Goal: Task Accomplishment & Management: Use online tool/utility

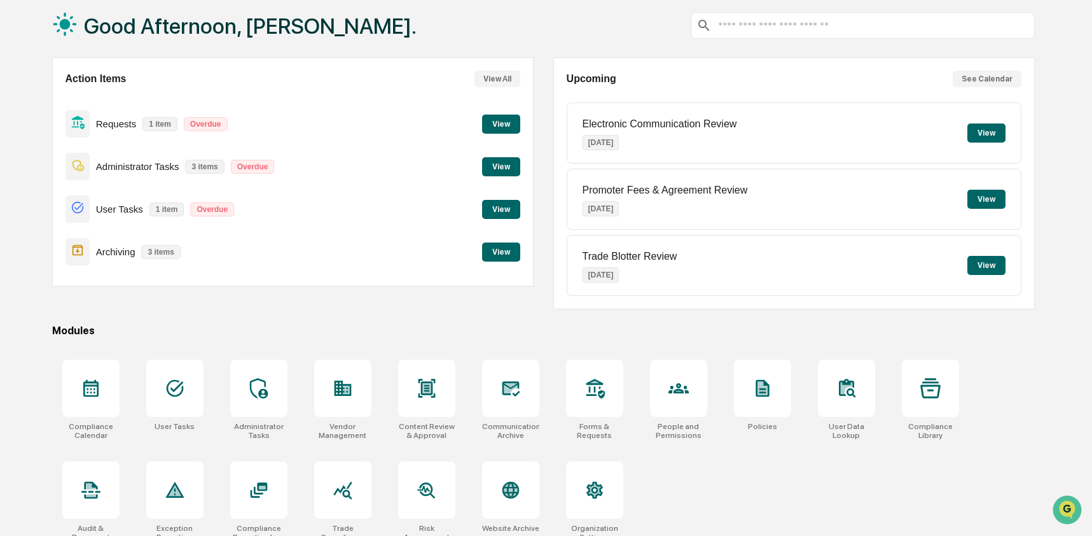
scroll to position [83, 0]
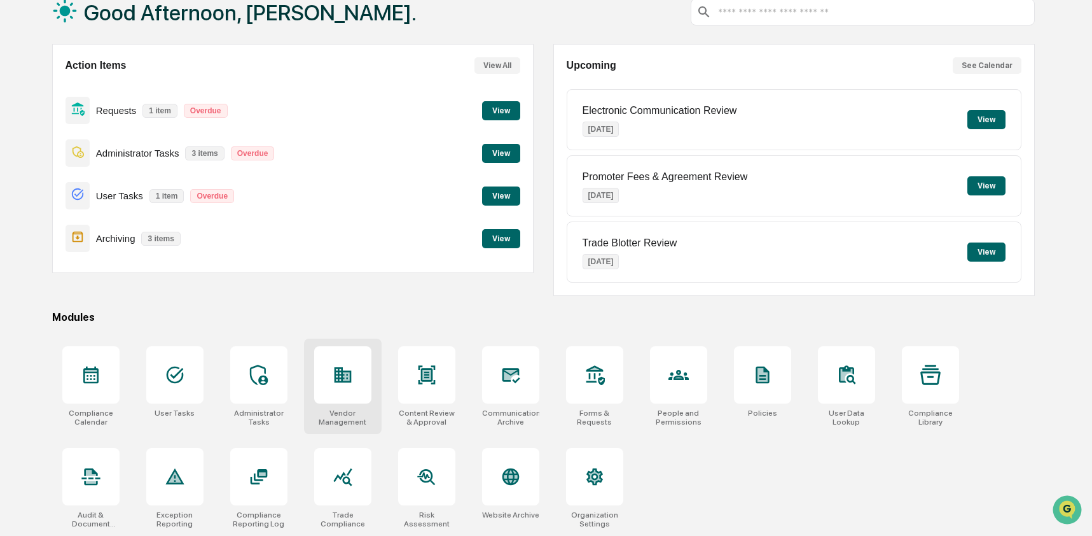
click at [356, 373] on div at bounding box center [342, 374] width 57 height 57
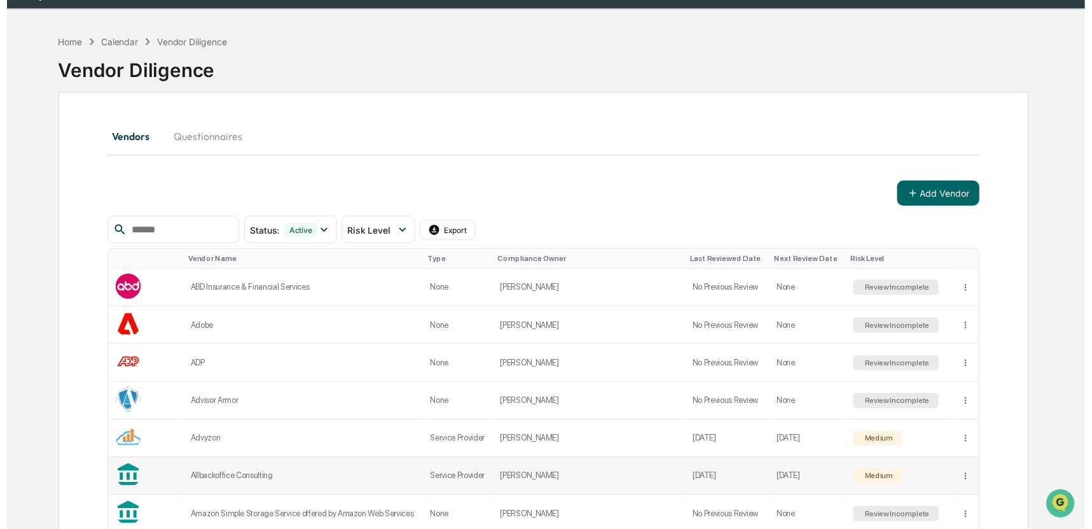
scroll to position [32, 0]
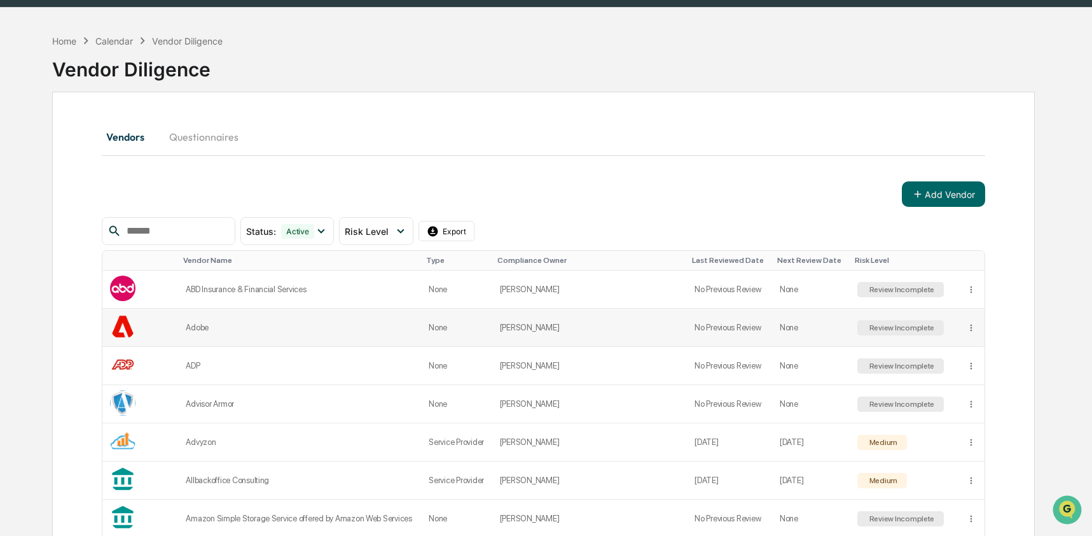
click at [267, 332] on div "Adobe" at bounding box center [300, 328] width 228 height 10
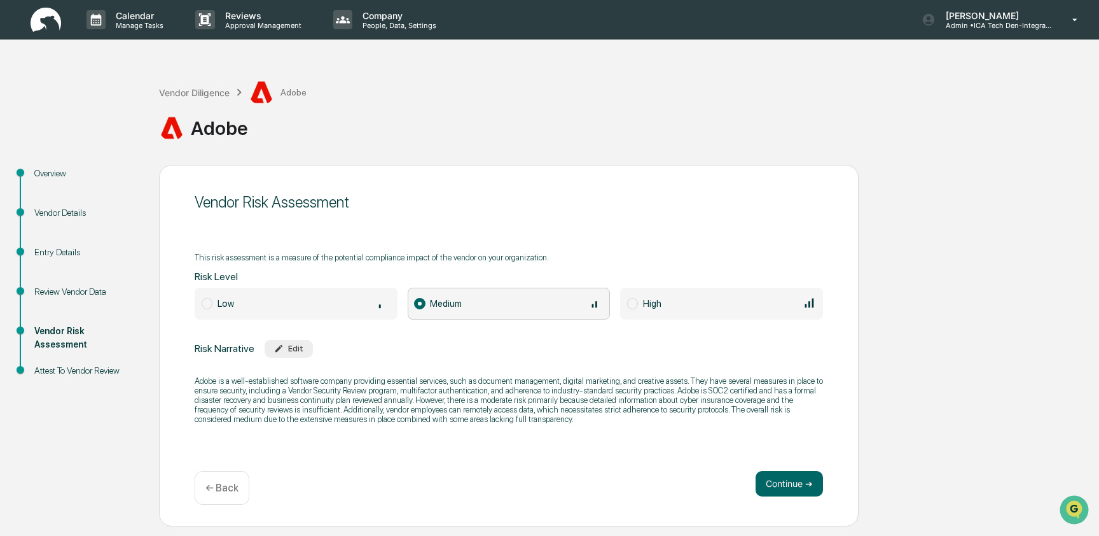
click at [65, 209] on div "Vendor Details" at bounding box center [86, 212] width 104 height 13
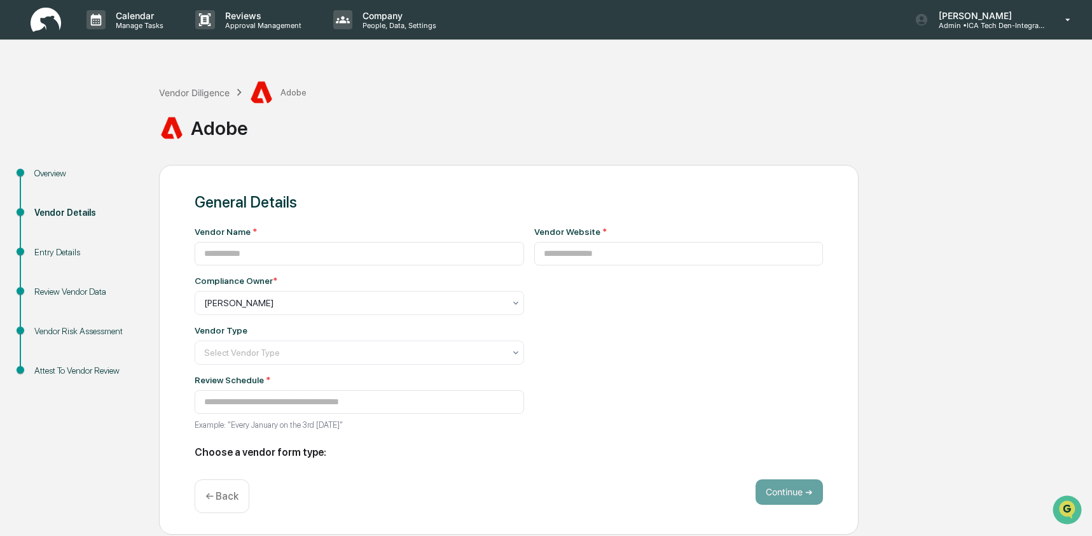
type input "*****"
type input "**********"
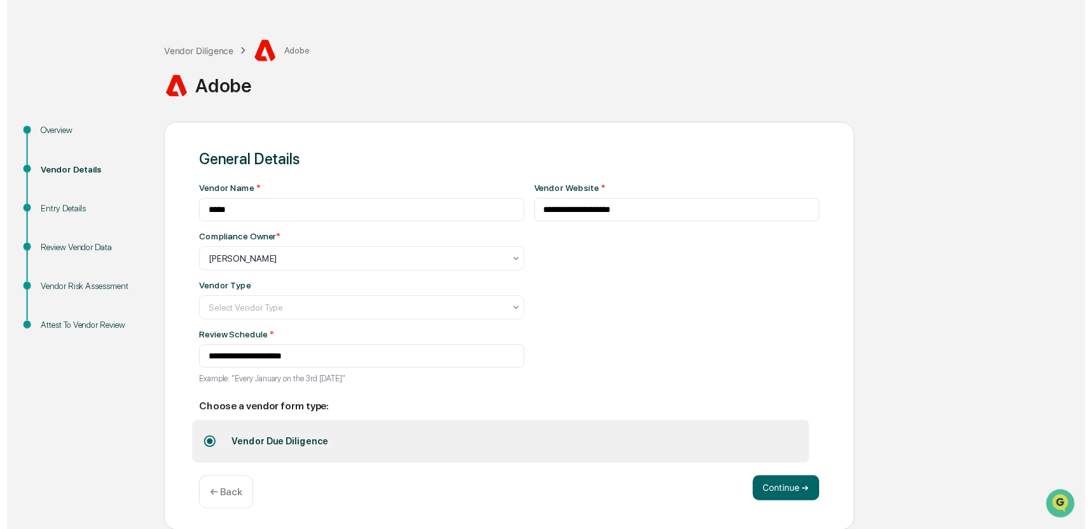
scroll to position [44, 0]
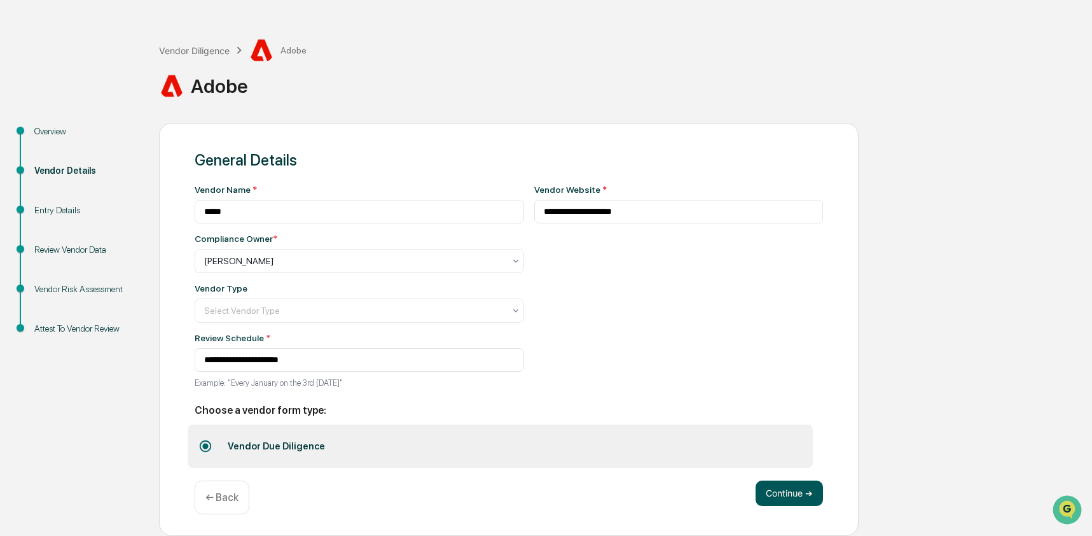
click at [805, 505] on button "Continue ➔" at bounding box center [789, 492] width 67 height 25
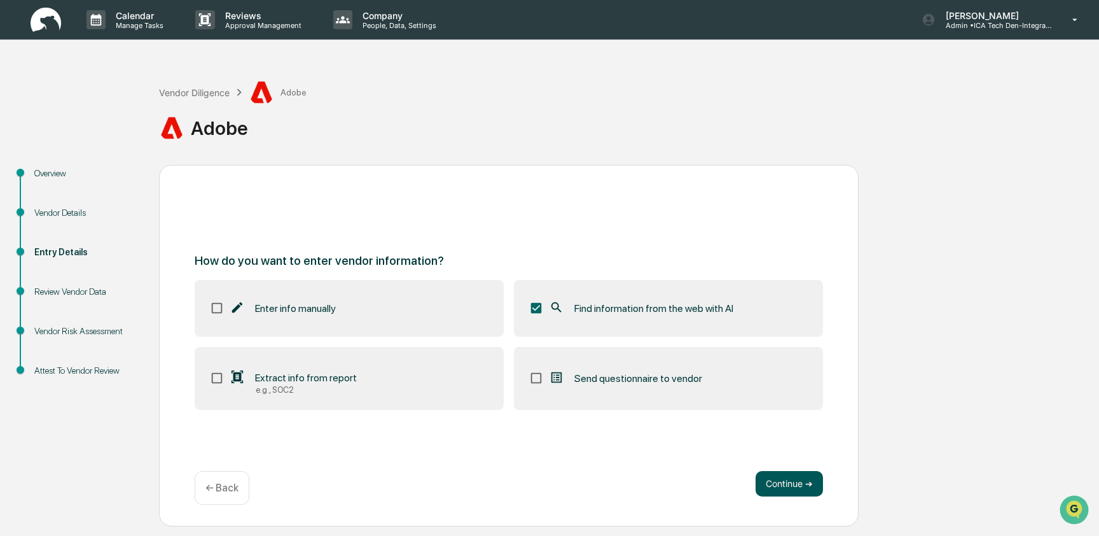
click at [779, 482] on button "Continue ➔" at bounding box center [789, 483] width 67 height 25
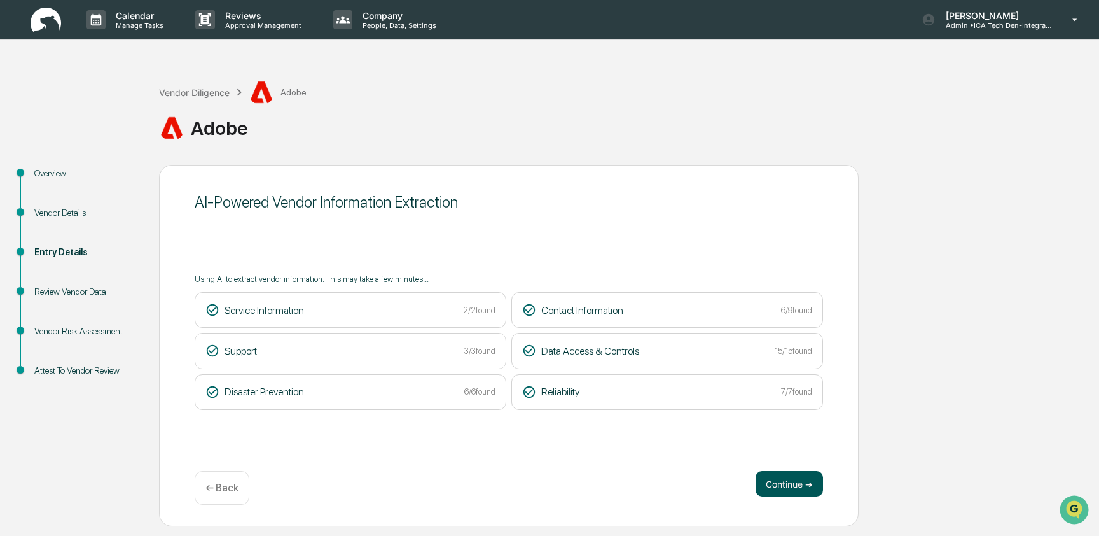
click at [791, 476] on button "Continue ➔" at bounding box center [789, 483] width 67 height 25
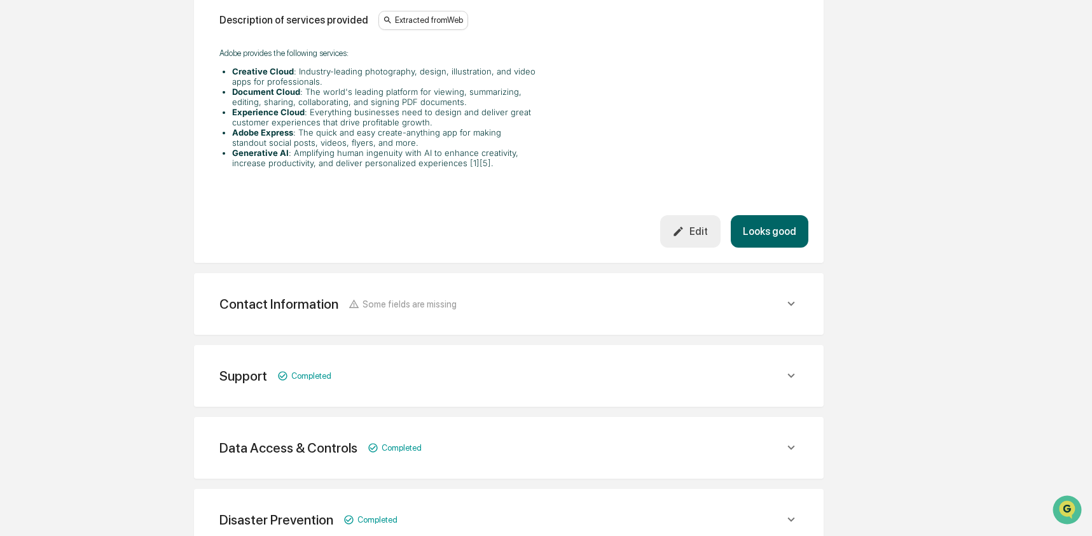
scroll to position [413, 0]
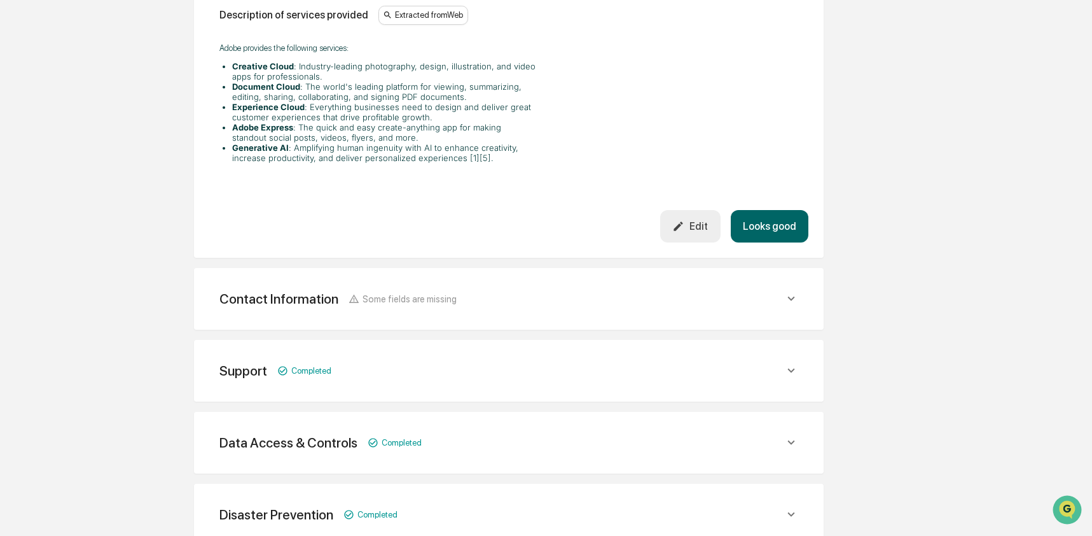
click at [513, 295] on div "Contact Information Some fields are missing" at bounding box center [501, 299] width 565 height 16
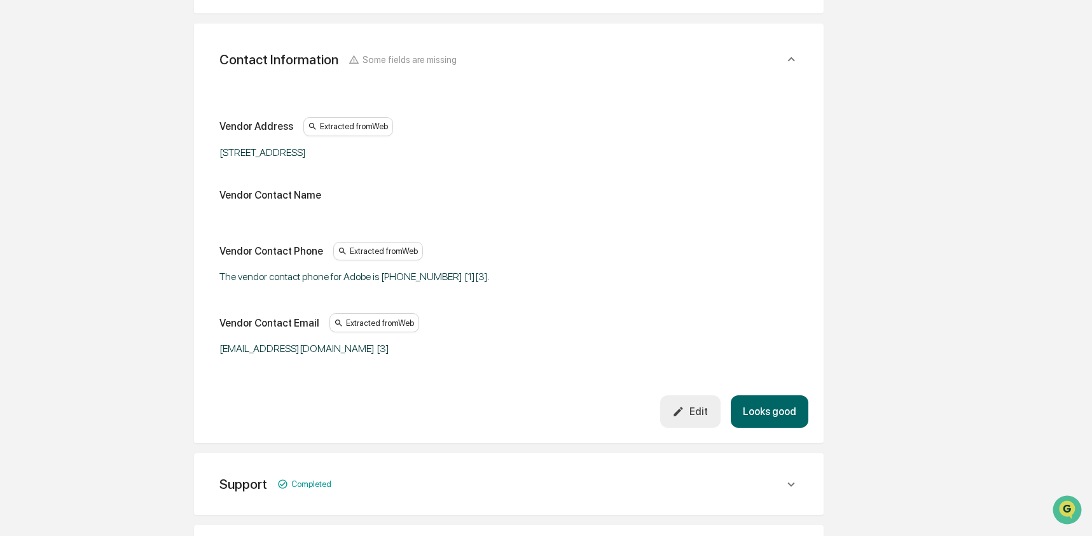
scroll to position [659, 0]
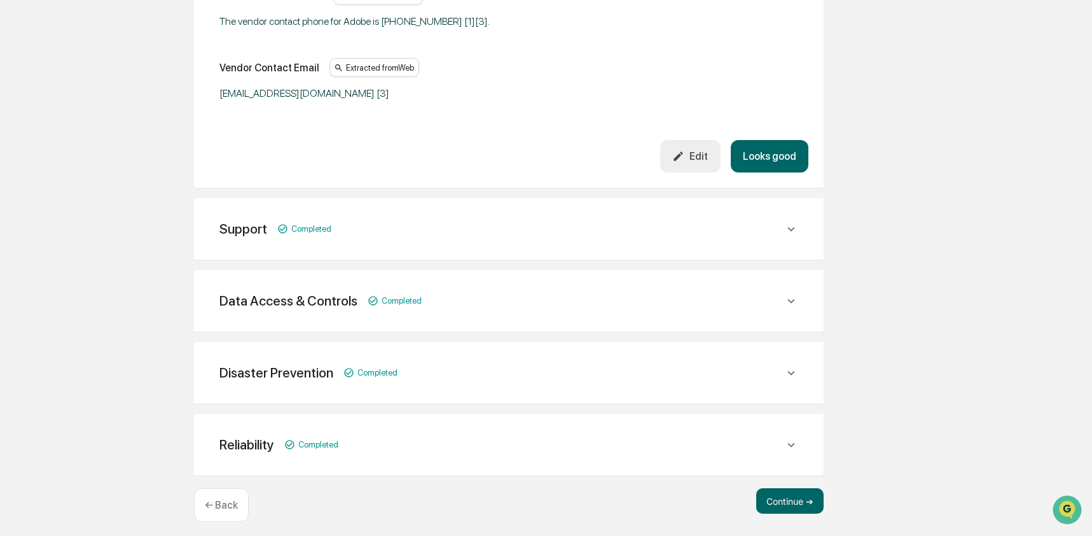
click at [476, 221] on div "Support Completed" at bounding box center [501, 229] width 565 height 16
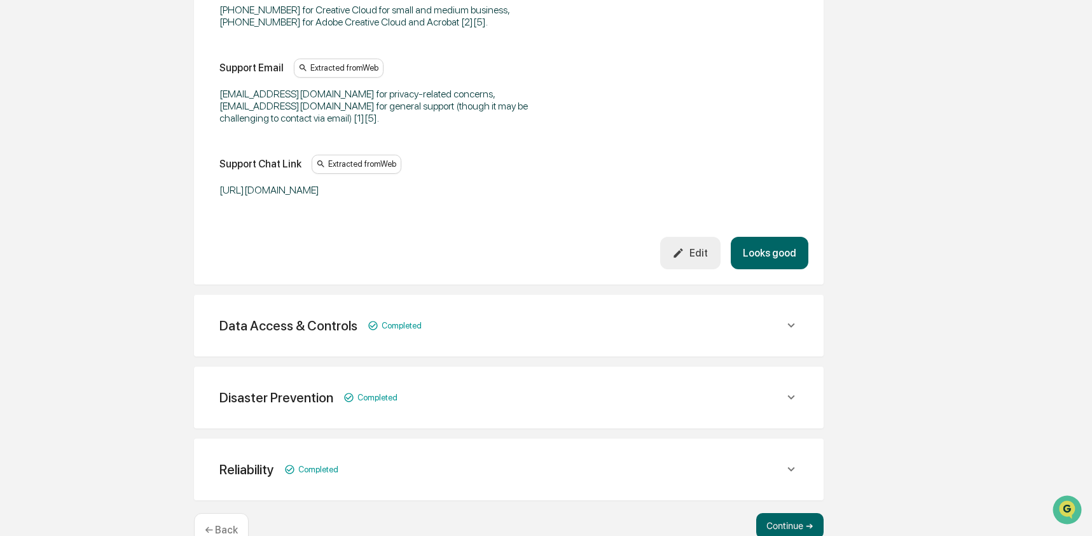
scroll to position [1236, 0]
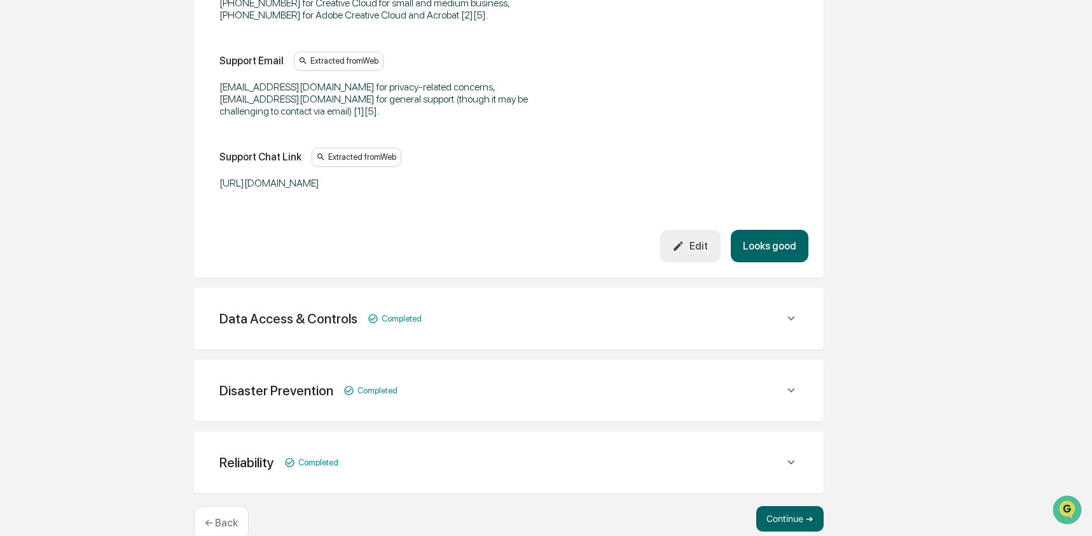
click at [480, 310] on div "Data Access & Controls Completed" at bounding box center [501, 318] width 565 height 16
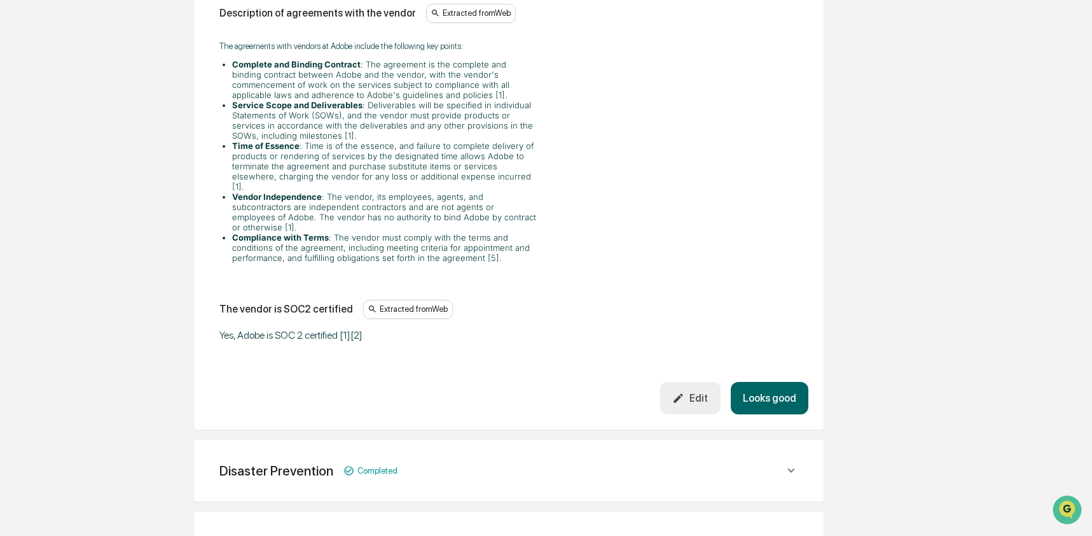
scroll to position [3176, 0]
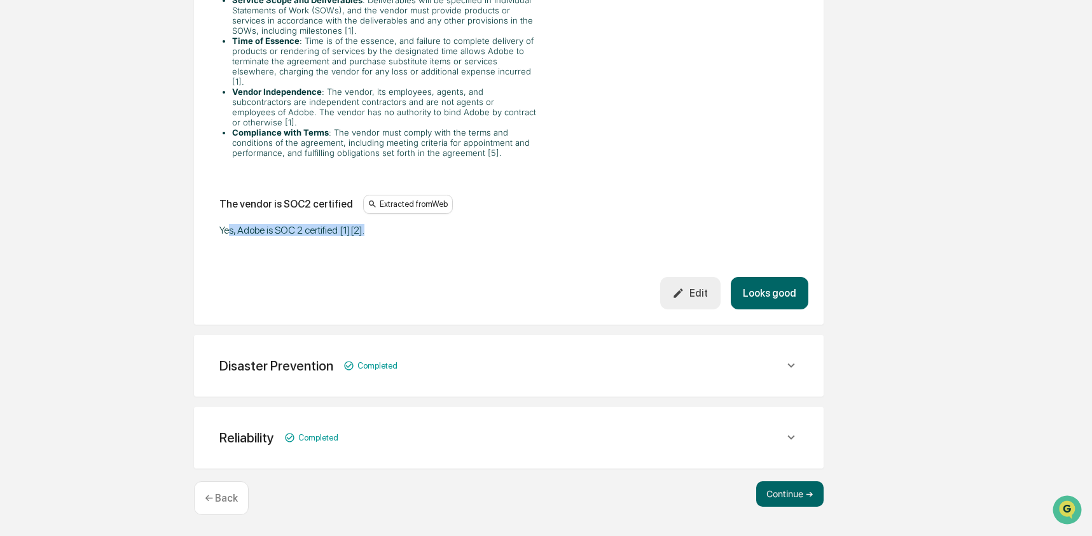
drag, startPoint x: 228, startPoint y: 232, endPoint x: 340, endPoint y: 247, distance: 113.1
click at [438, 365] on div "Disaster Prevention Completed" at bounding box center [501, 366] width 565 height 16
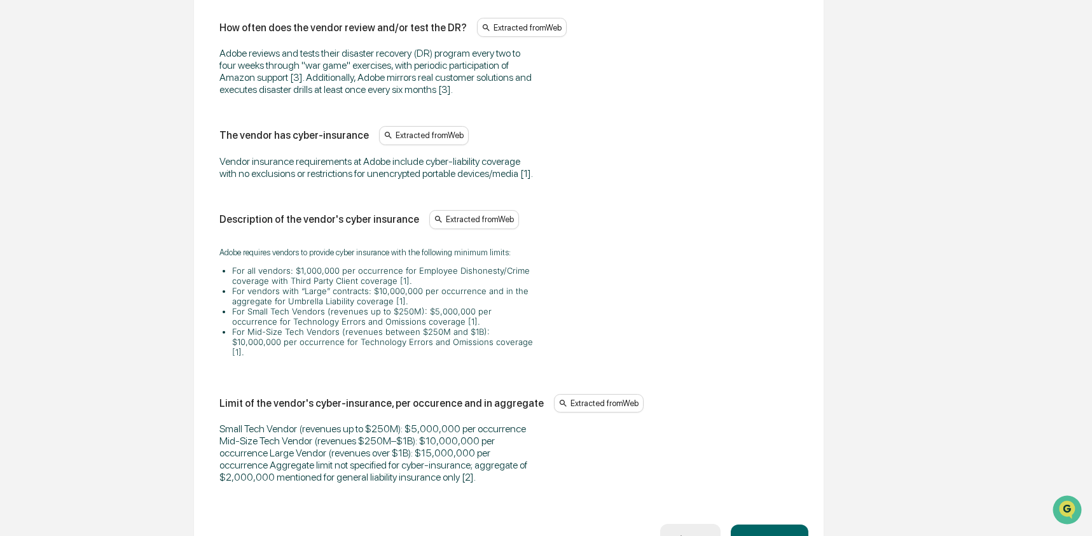
scroll to position [4065, 0]
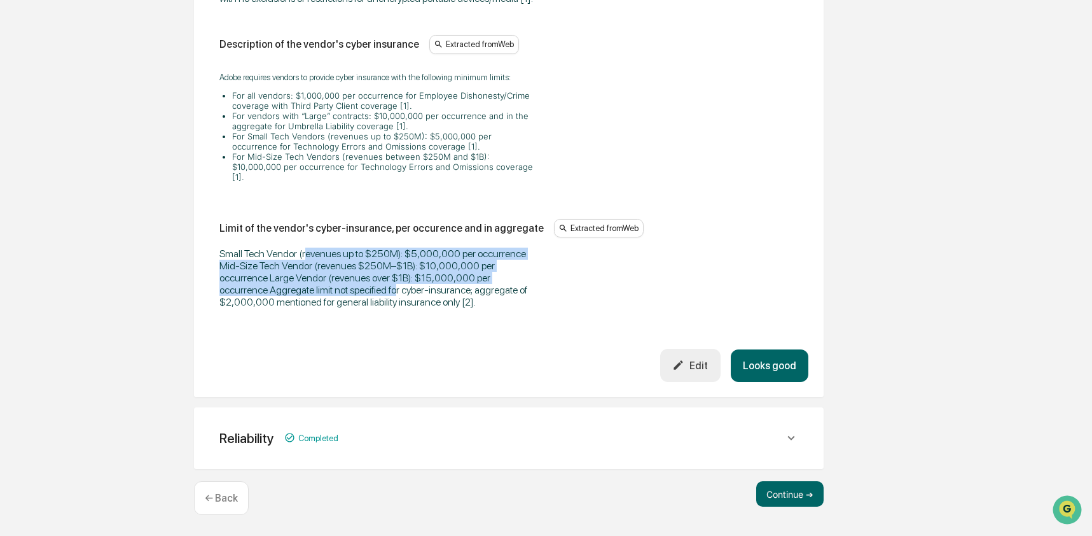
drag, startPoint x: 316, startPoint y: 247, endPoint x: 495, endPoint y: 281, distance: 182.5
click at [495, 281] on div "Small Tech Vendor (revenues up to $250M): $5,000,000 per occurrence Mid-Size Te…" at bounding box center [378, 277] width 318 height 60
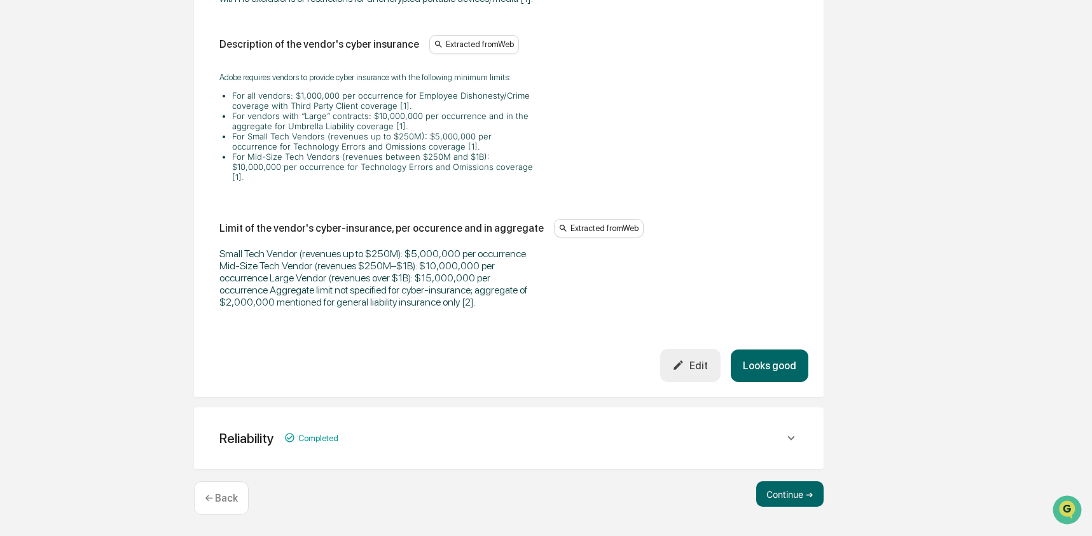
click at [546, 302] on div "Small Tech Vendor (revenues up to $250M): $5,000,000 per occurrence Mid-Size Te…" at bounding box center [508, 277] width 579 height 60
click at [804, 497] on button "Continue ➔" at bounding box center [789, 493] width 67 height 25
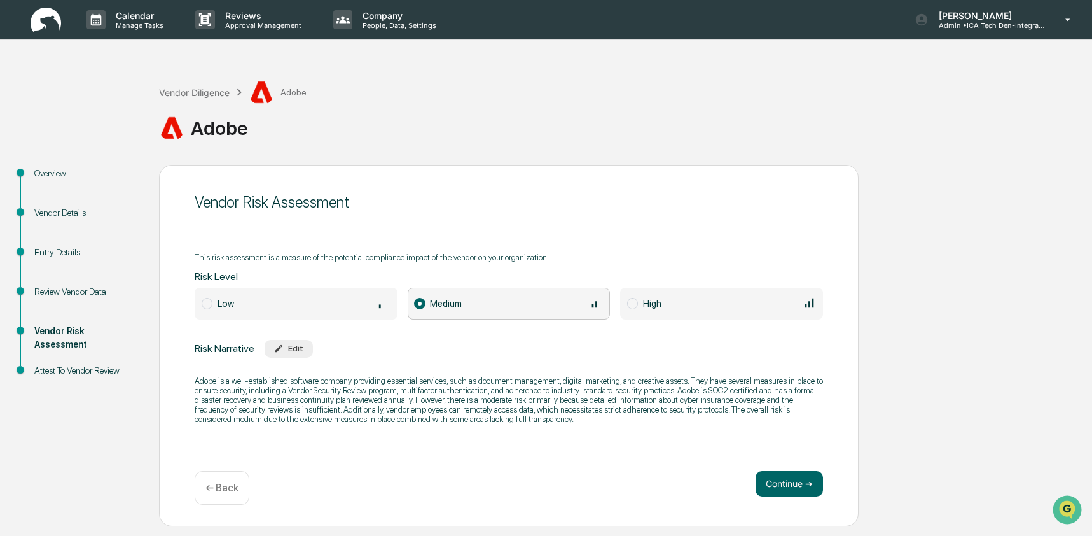
scroll to position [0, 0]
drag, startPoint x: 447, startPoint y: 404, endPoint x: 633, endPoint y: 408, distance: 186.4
click at [633, 408] on p "Adobe is a well-established software company providing essential services, such…" at bounding box center [509, 400] width 629 height 48
click at [675, 410] on p "Adobe is a well-established software company providing essential services, such…" at bounding box center [509, 400] width 629 height 48
click at [212, 300] on span "Low" at bounding box center [296, 304] width 203 height 32
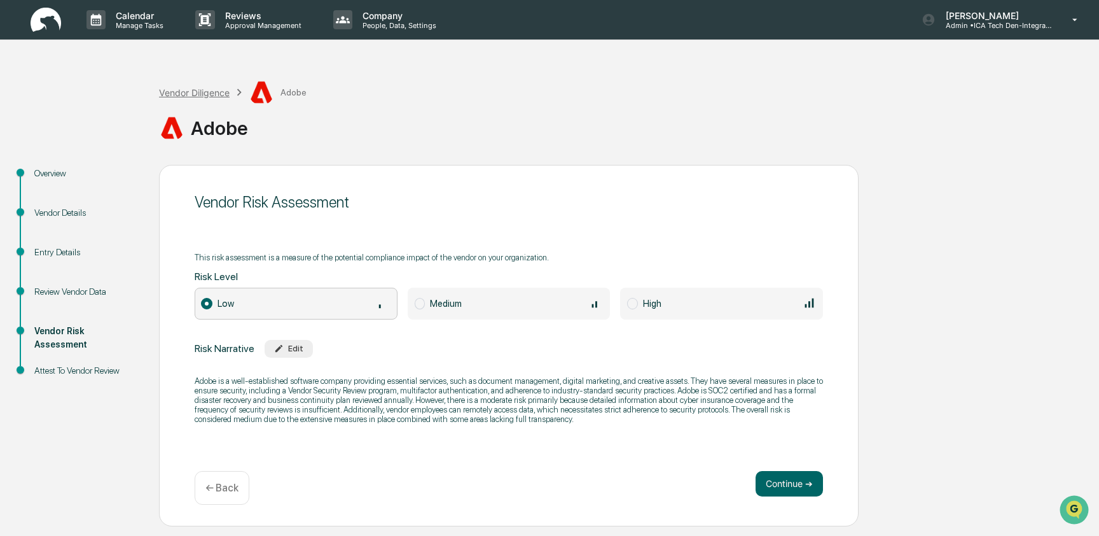
click at [217, 87] on div "Vendor Diligence" at bounding box center [194, 92] width 71 height 11
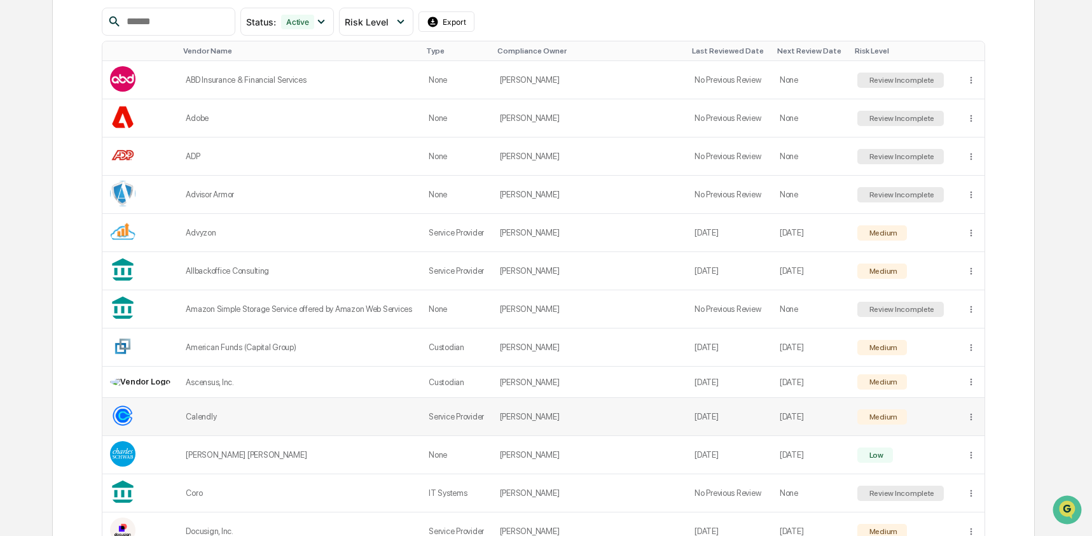
scroll to position [264, 0]
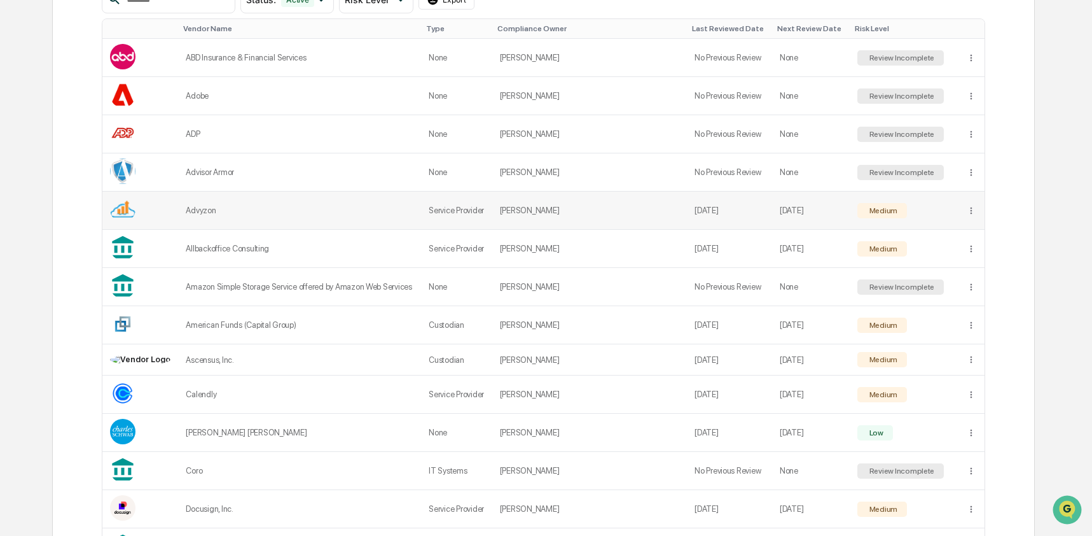
click at [351, 215] on div "Advyzon" at bounding box center [300, 210] width 228 height 10
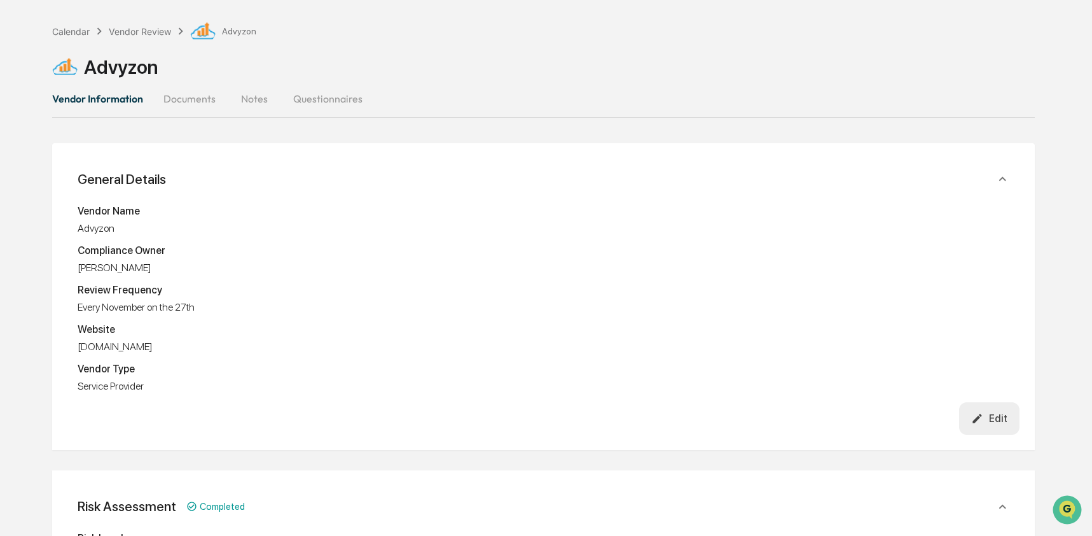
scroll to position [46, 0]
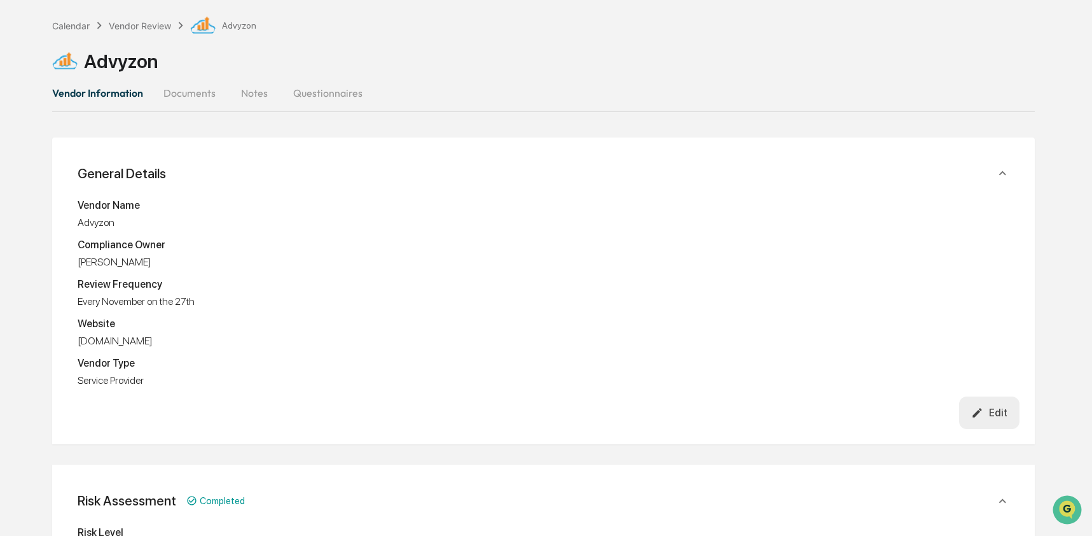
click at [179, 88] on button "Documents" at bounding box center [189, 93] width 73 height 31
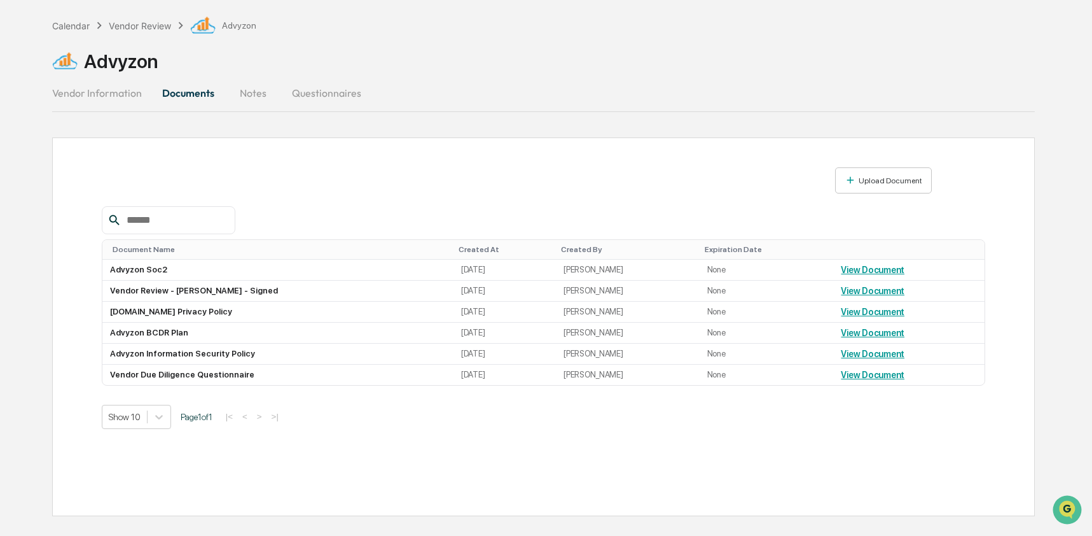
click at [254, 97] on button "Notes" at bounding box center [253, 93] width 57 height 31
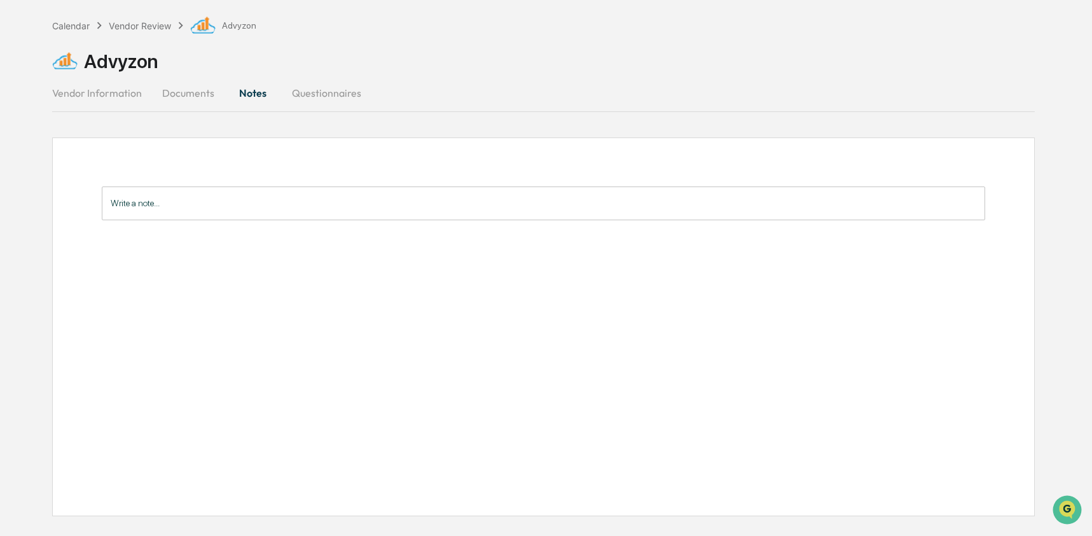
click at [214, 213] on input "Write a note..." at bounding box center [544, 203] width 884 height 34
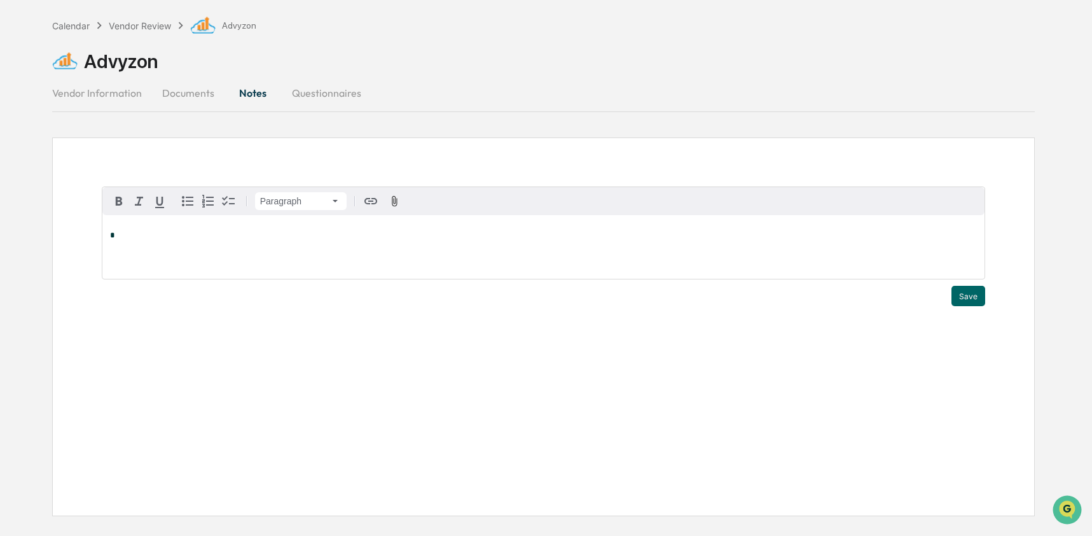
click at [244, 162] on div "Paragraph * Save" at bounding box center [543, 326] width 983 height 379
click at [300, 92] on button "Questionnaires" at bounding box center [327, 93] width 90 height 31
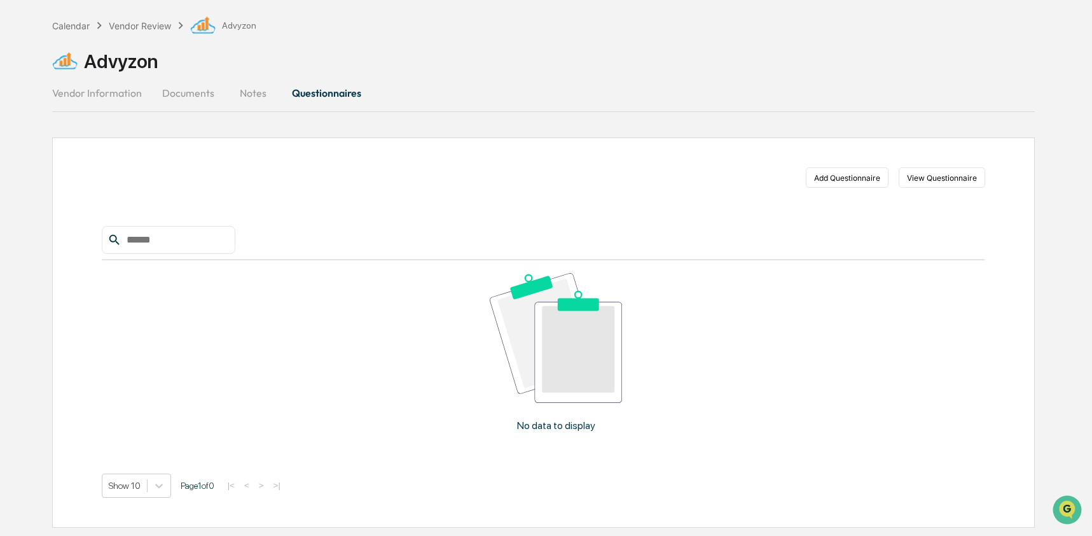
click at [127, 96] on button "Vendor Information" at bounding box center [102, 93] width 100 height 31
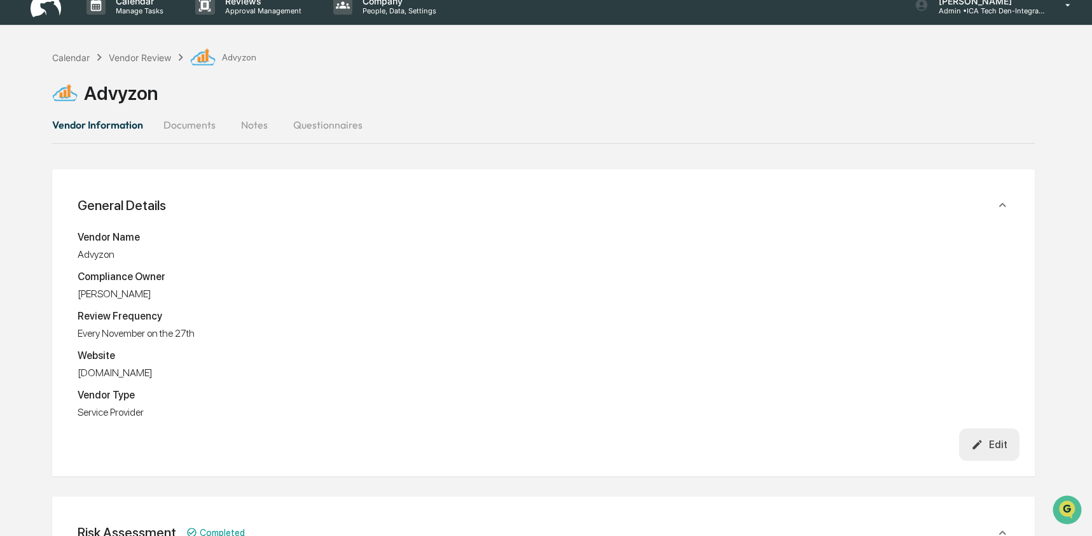
scroll to position [0, 0]
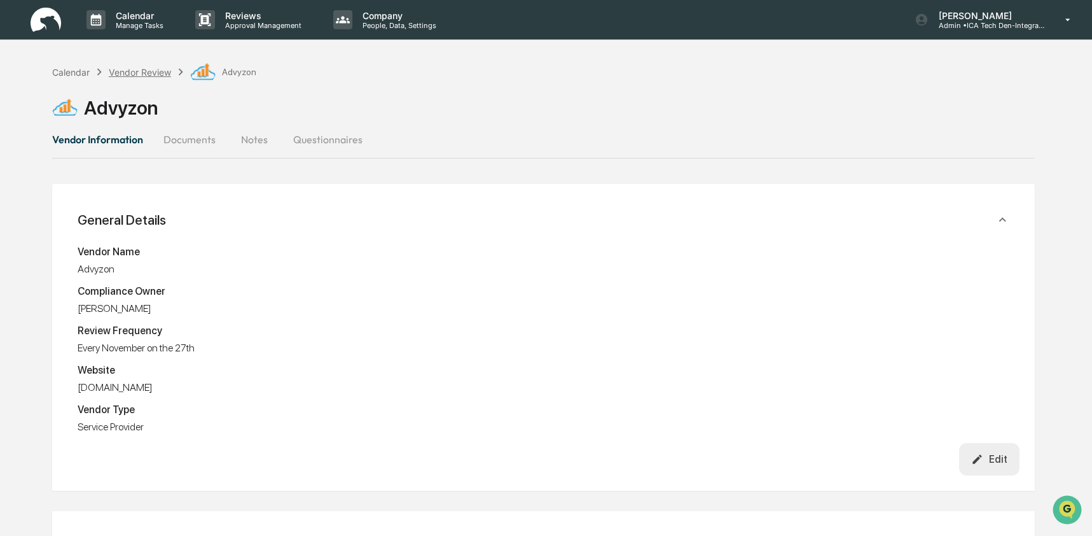
click at [134, 75] on div "Vendor Review" at bounding box center [140, 72] width 62 height 11
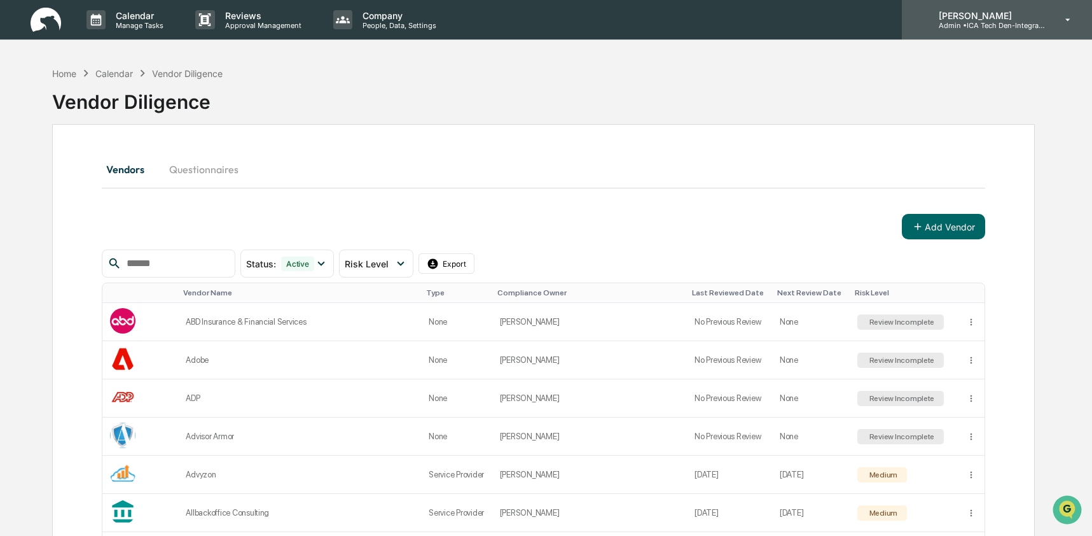
click at [1017, 24] on p "Admin • ICA Tech Den-Integrated Compliance Advisors" at bounding box center [988, 25] width 118 height 9
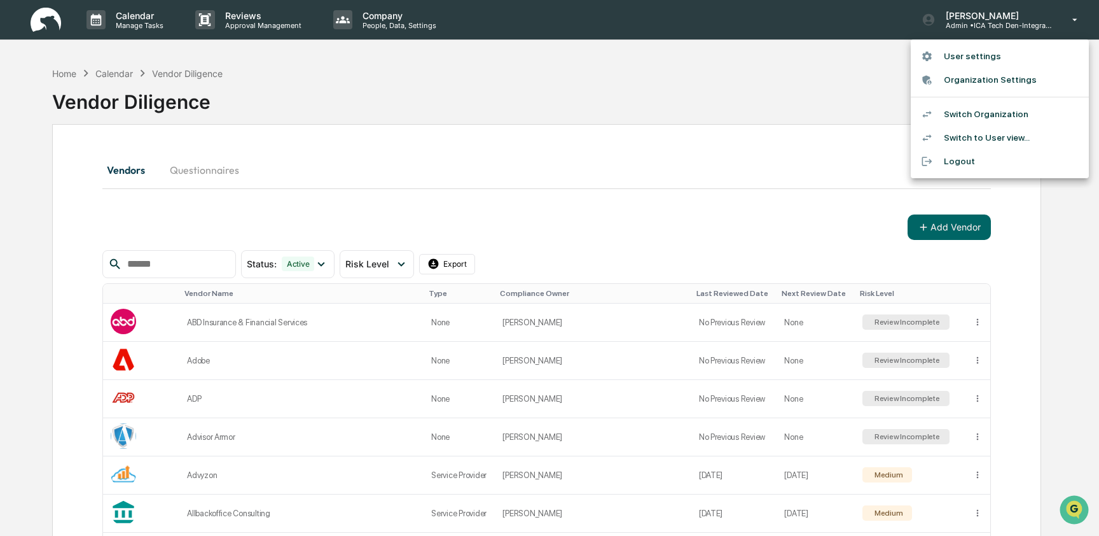
click at [973, 122] on li "Switch Organization" at bounding box center [1000, 114] width 178 height 24
